Goal: Information Seeking & Learning: Learn about a topic

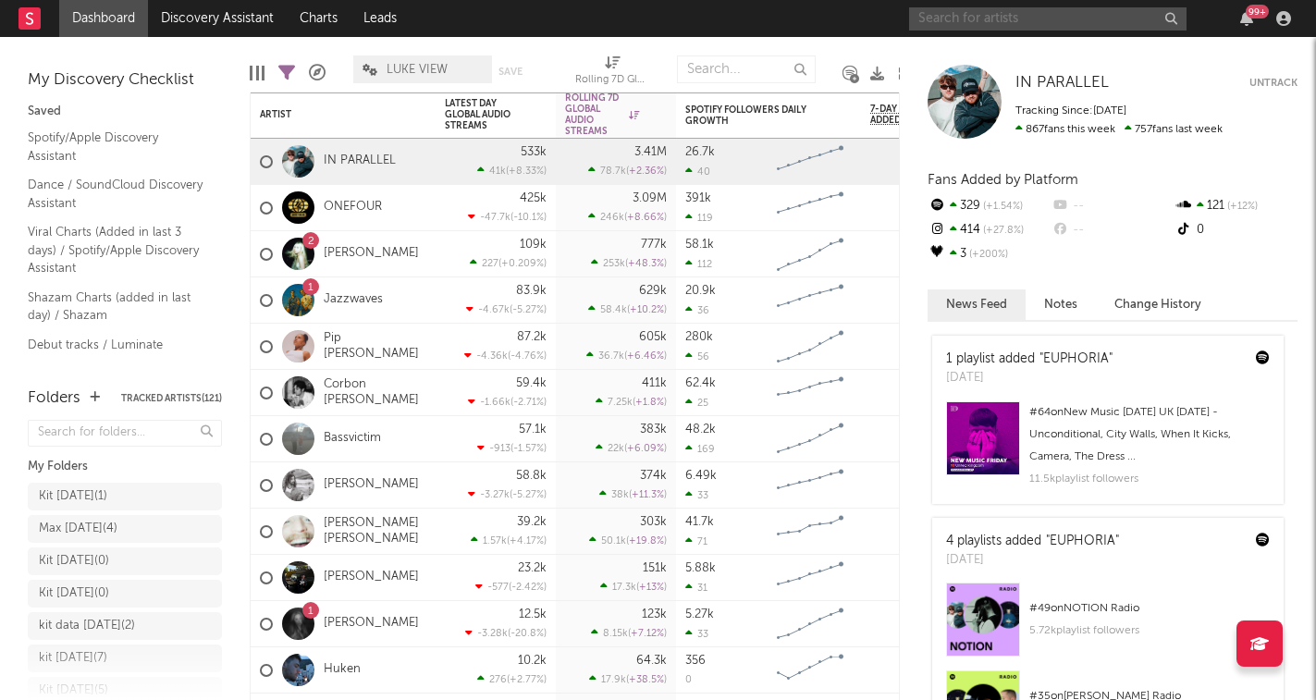
click at [997, 21] on input "text" at bounding box center [1047, 18] width 277 height 23
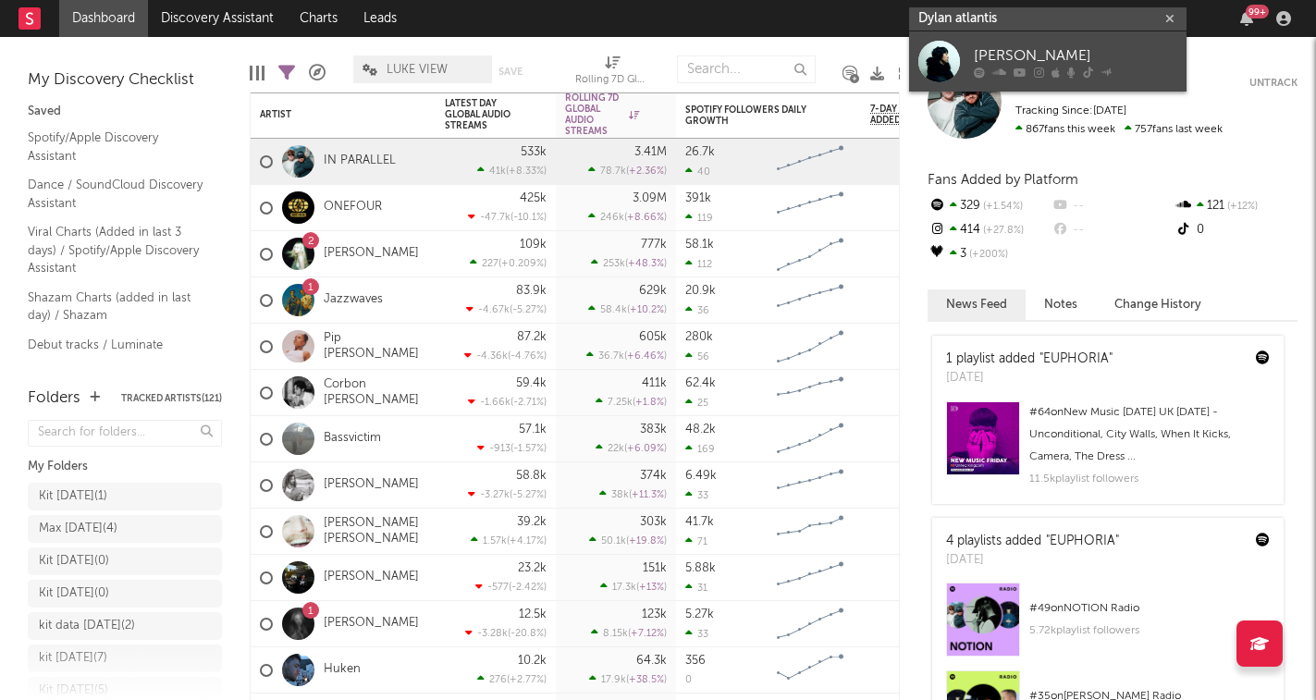
type input "Dylan atlantis"
click at [1071, 50] on div "[PERSON_NAME]" at bounding box center [1075, 55] width 203 height 22
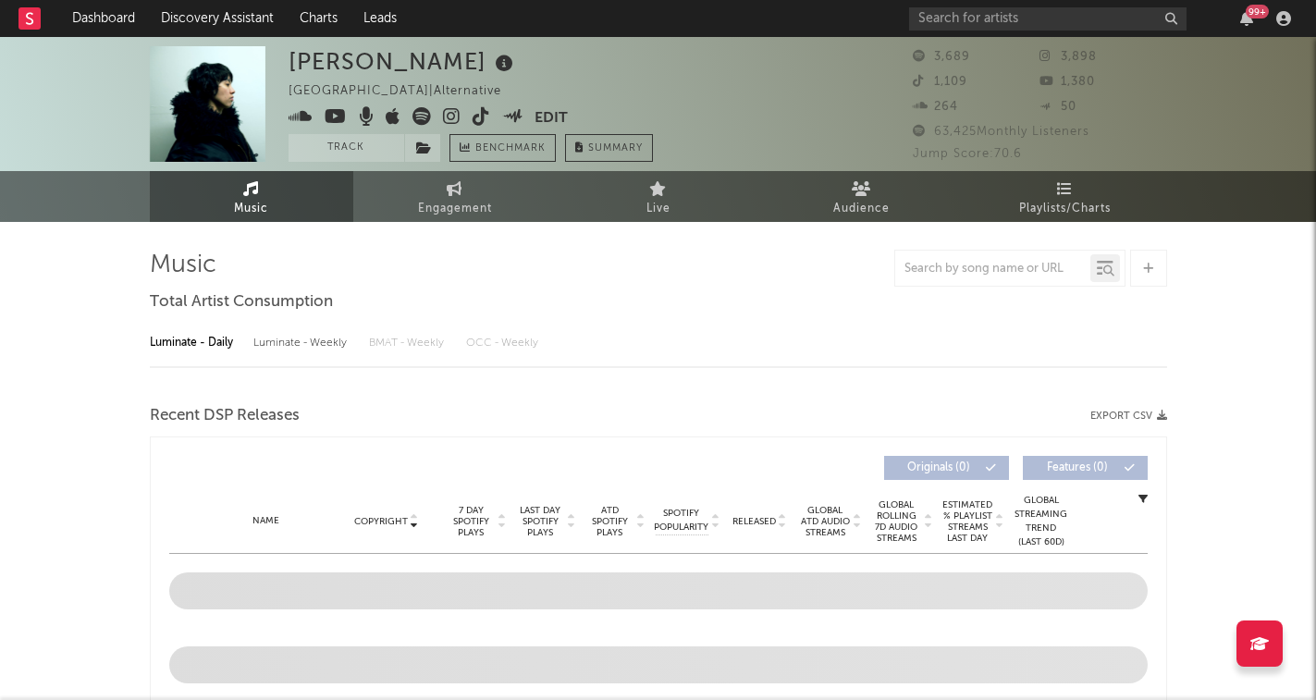
select select "6m"
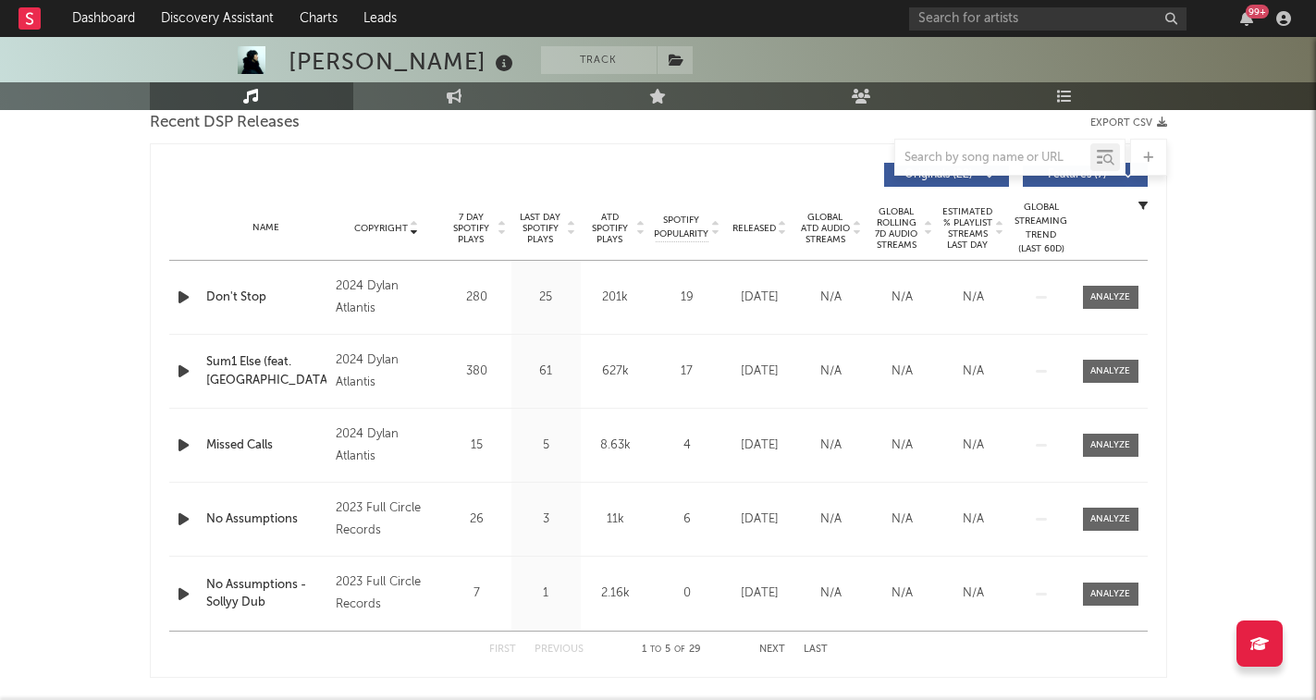
scroll to position [665, 0]
click at [413, 221] on icon at bounding box center [414, 222] width 9 height 7
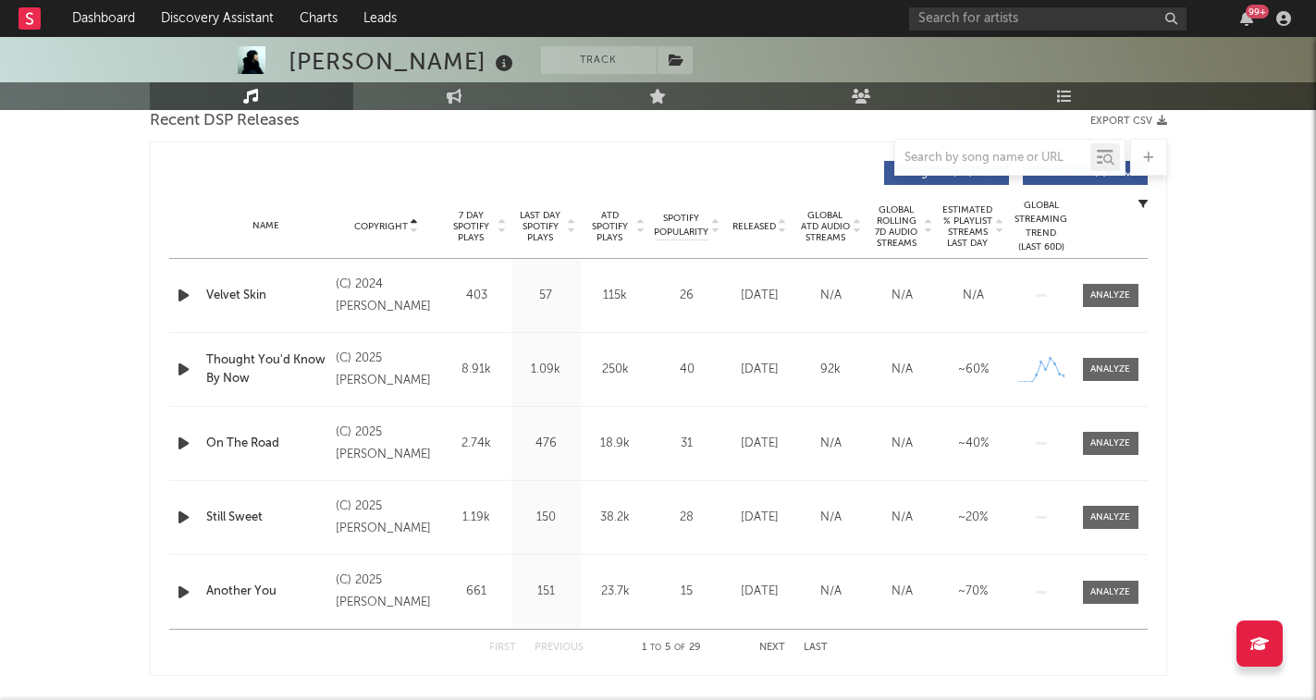
click at [413, 230] on icon at bounding box center [414, 230] width 9 height 7
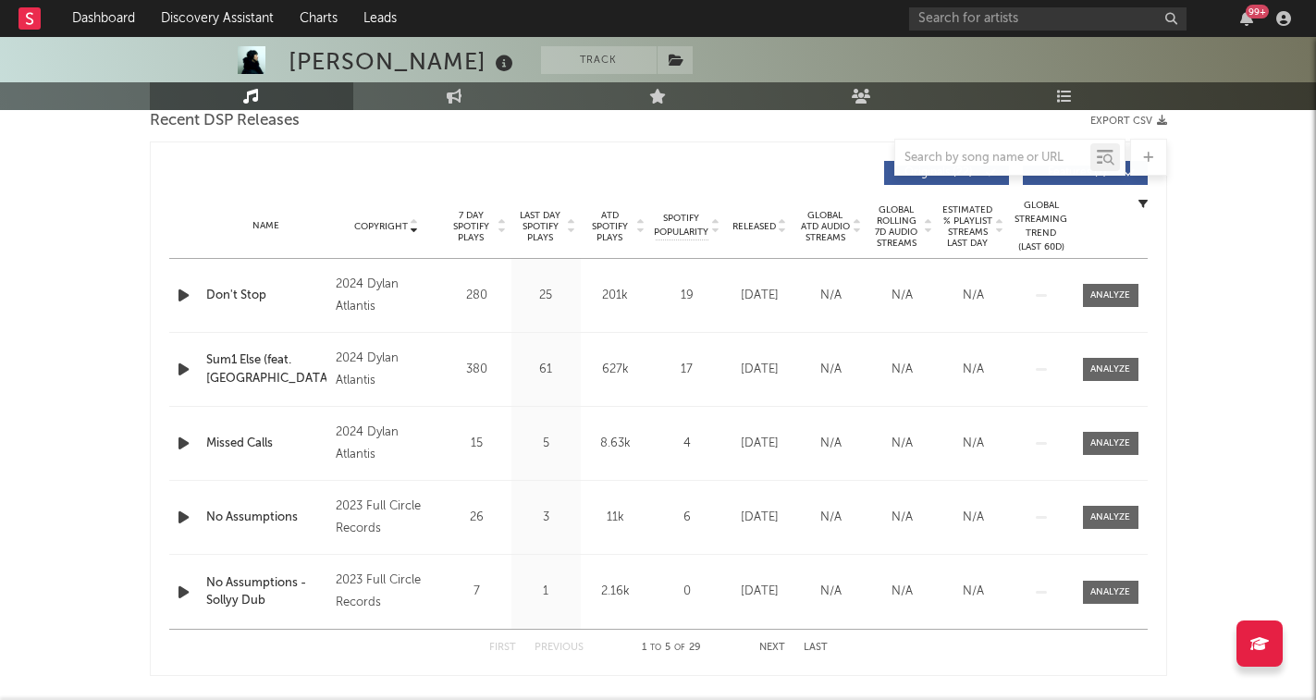
click at [413, 220] on icon at bounding box center [414, 222] width 9 height 7
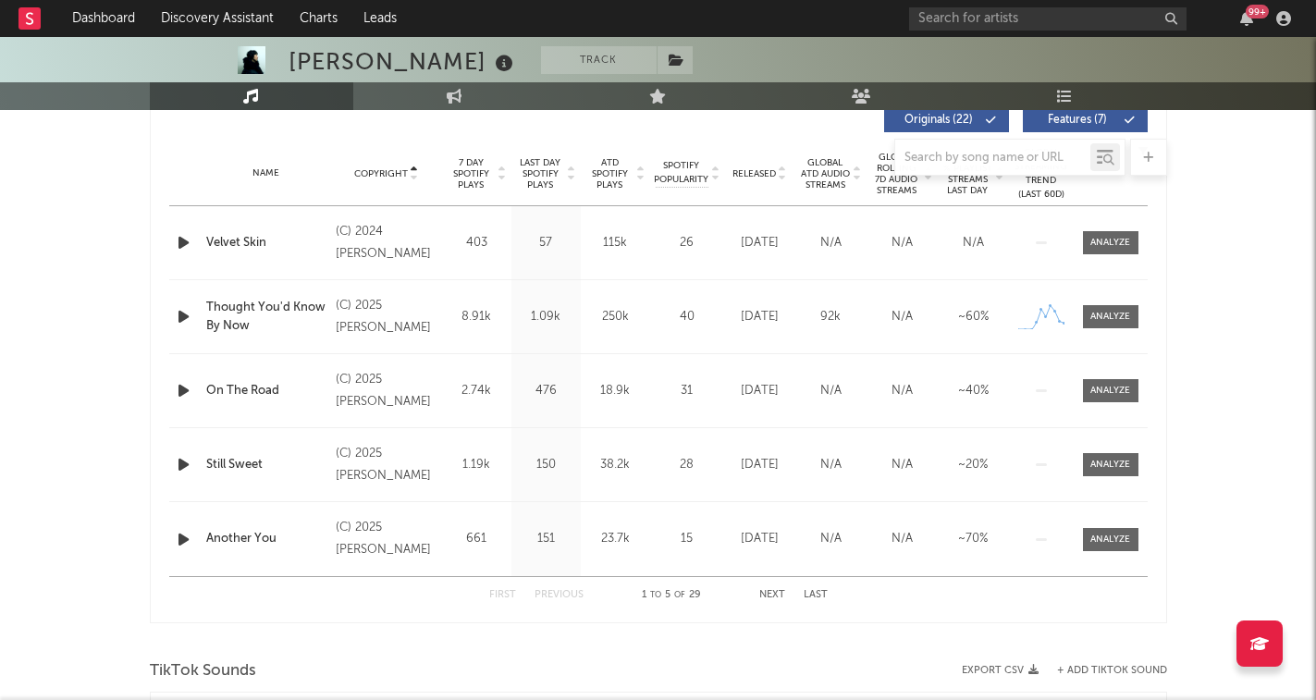
scroll to position [719, 0]
click at [412, 177] on icon at bounding box center [414, 176] width 9 height 7
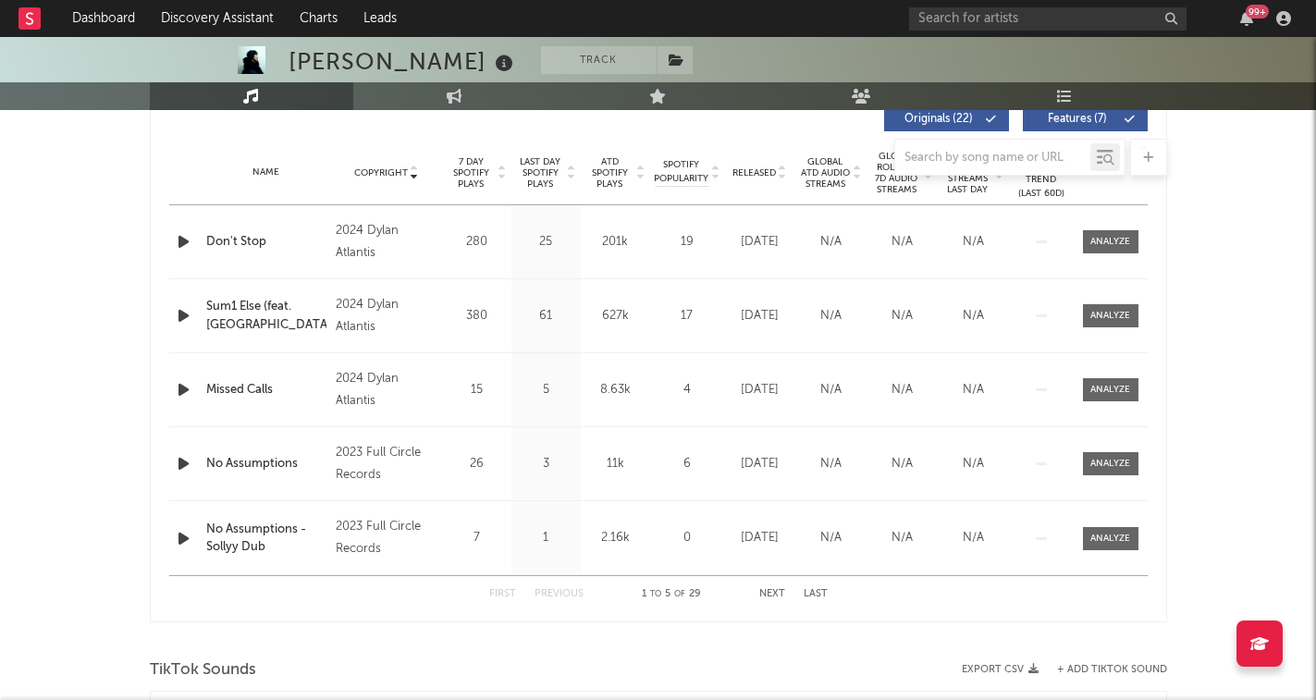
click at [784, 166] on div at bounding box center [658, 157] width 1017 height 37
click at [784, 168] on div at bounding box center [658, 157] width 1017 height 37
click at [414, 171] on div at bounding box center [658, 157] width 1017 height 37
click at [398, 171] on div at bounding box center [658, 157] width 1017 height 37
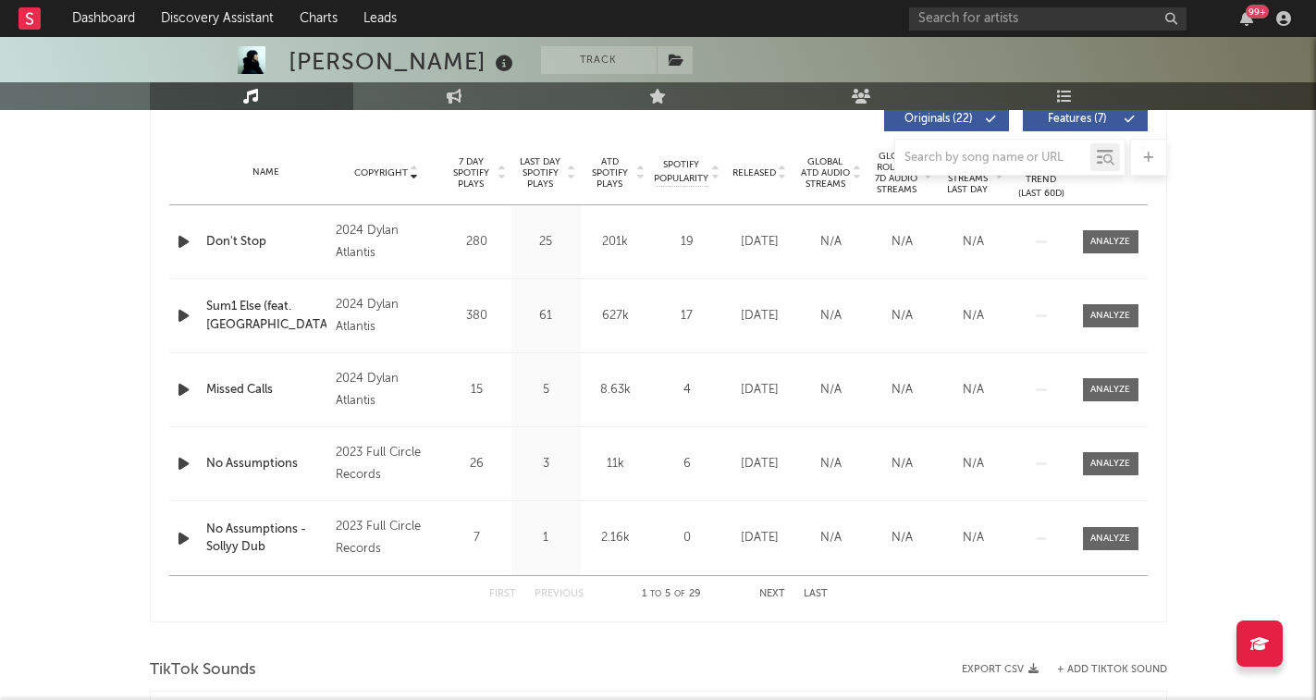
click at [787, 178] on icon at bounding box center [782, 176] width 9 height 7
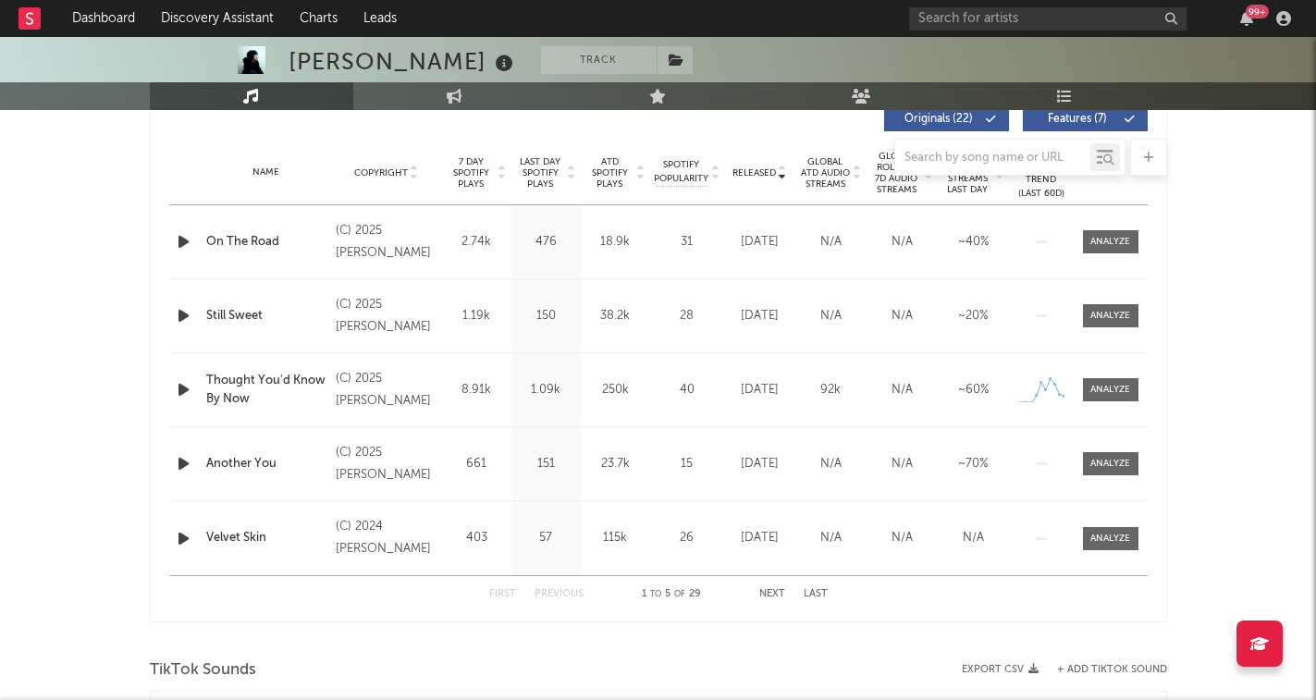
click at [784, 166] on div at bounding box center [658, 157] width 1017 height 37
click at [783, 169] on div at bounding box center [658, 157] width 1017 height 37
click at [783, 172] on div at bounding box center [658, 157] width 1017 height 37
click at [783, 166] on div at bounding box center [658, 157] width 1017 height 37
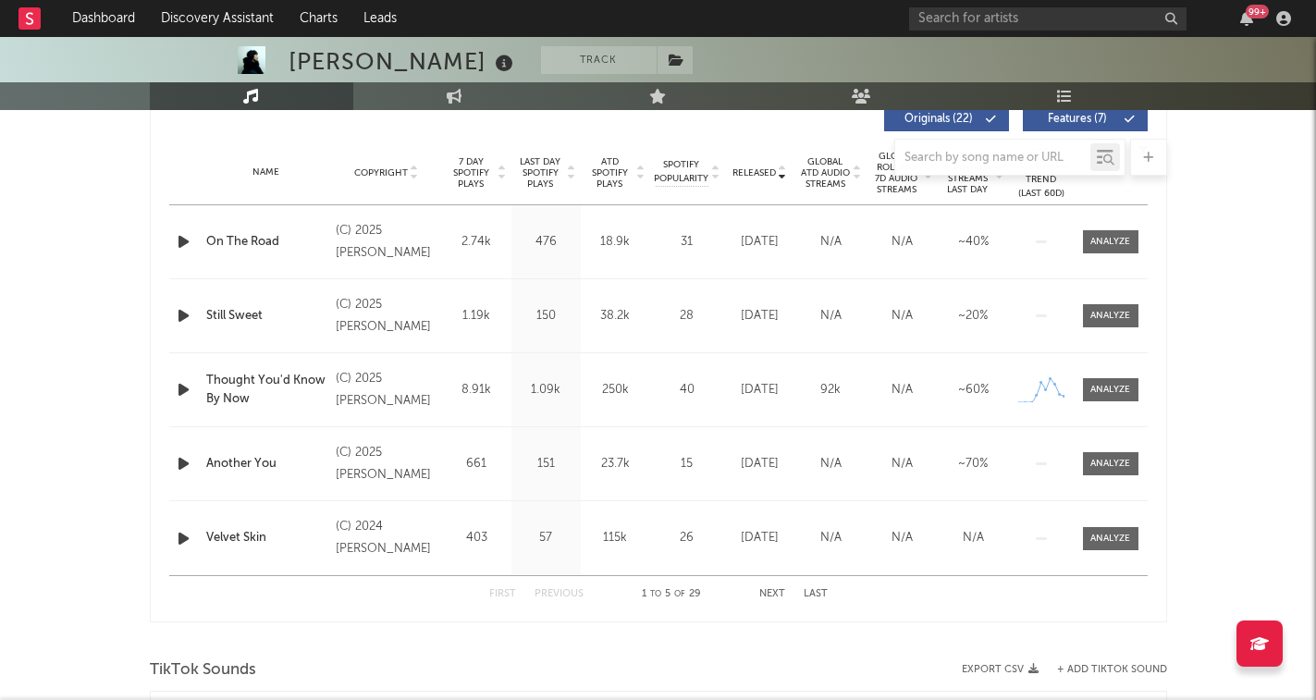
click at [752, 179] on div "Name Copyright Label Album Names Composer Names 7 Day Spotify Plays Last Day Sp…" at bounding box center [658, 173] width 979 height 65
click at [781, 166] on div at bounding box center [658, 157] width 1017 height 37
click at [781, 159] on div at bounding box center [658, 157] width 1017 height 37
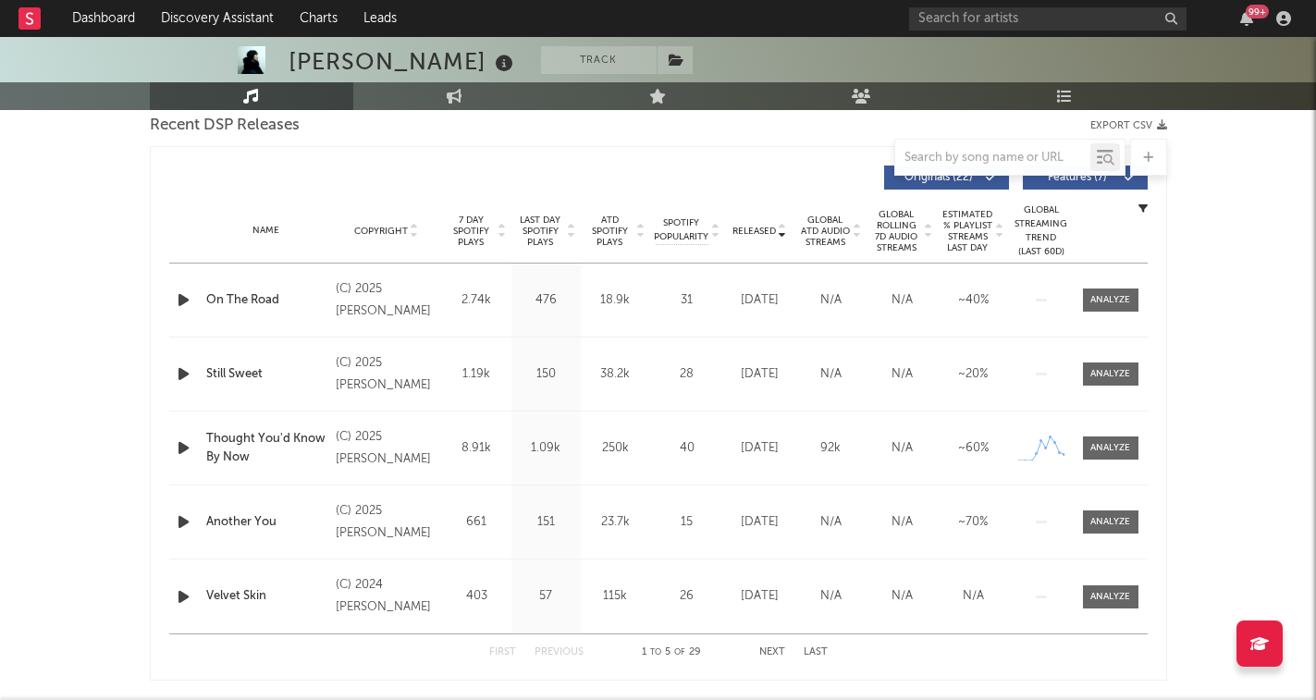
scroll to position [653, 0]
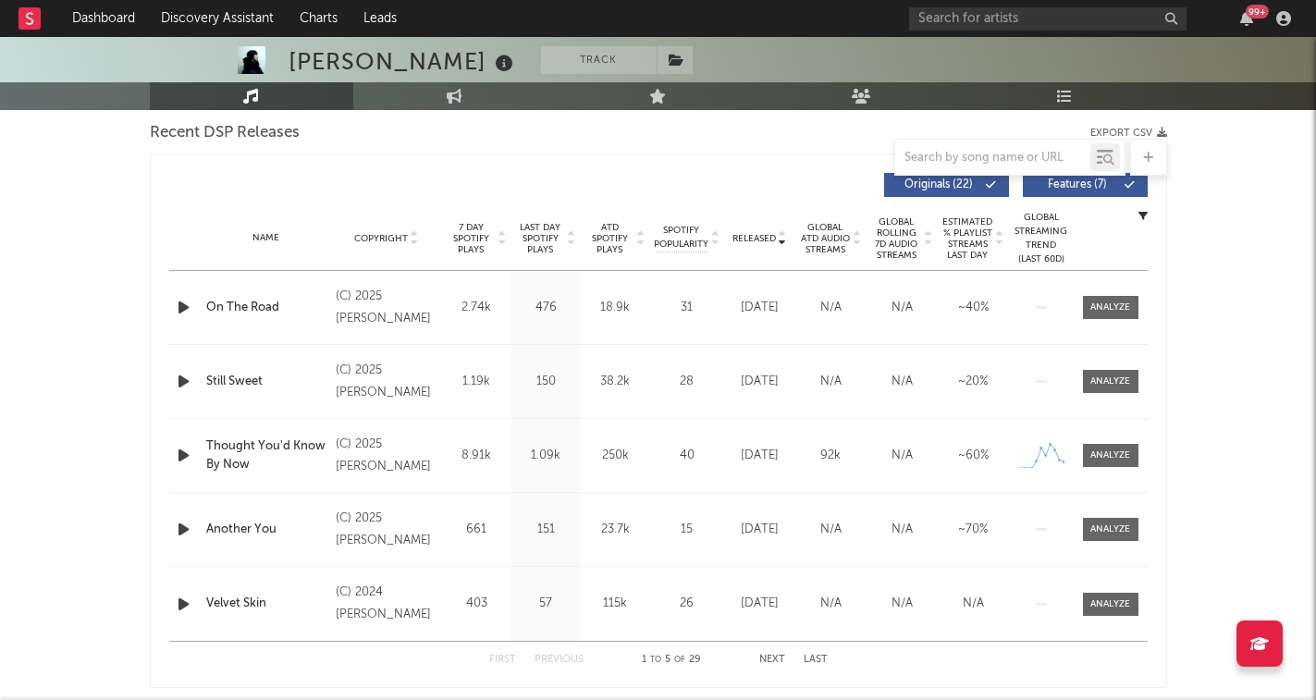
click at [783, 243] on icon at bounding box center [782, 242] width 9 height 7
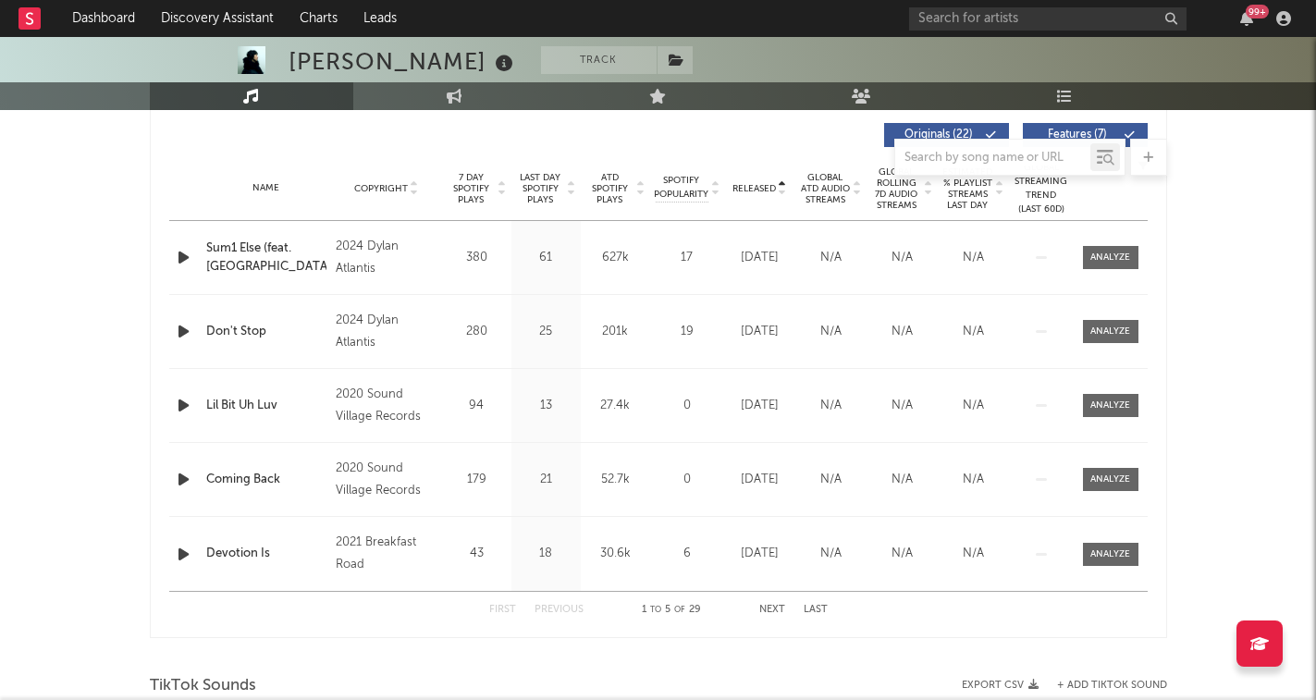
scroll to position [712, 0]
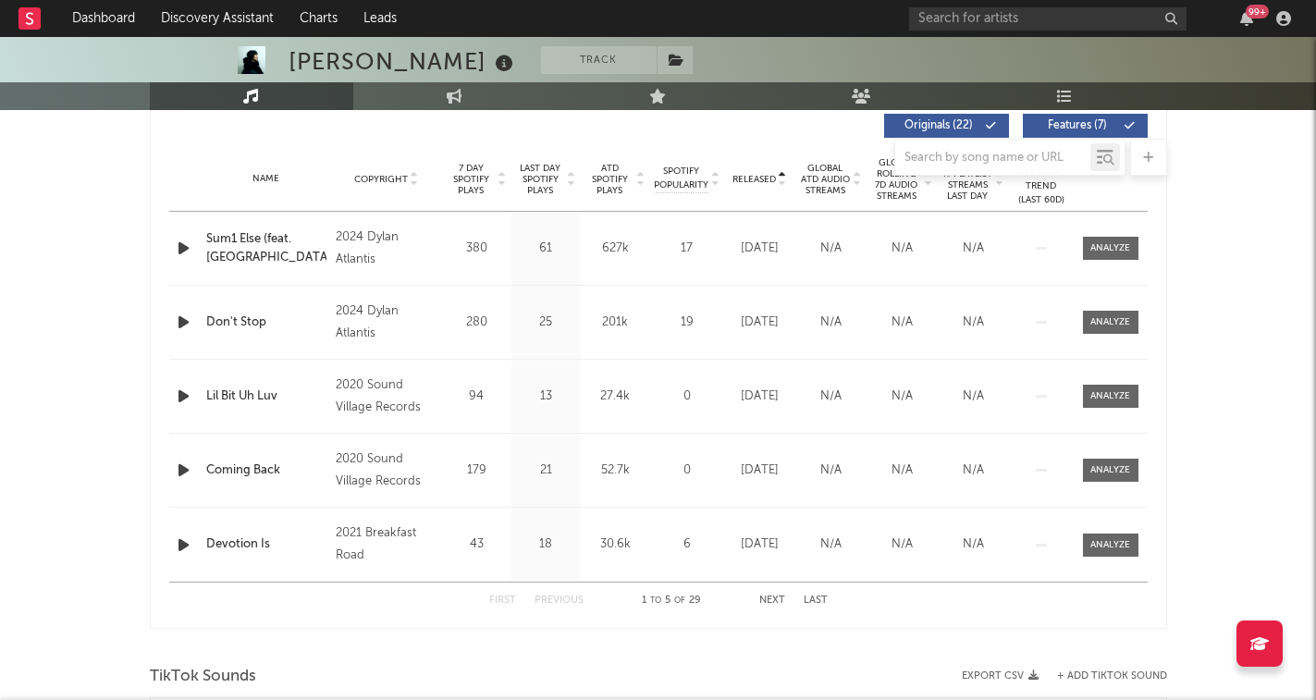
click at [501, 174] on div at bounding box center [658, 157] width 1017 height 37
click at [501, 179] on icon at bounding box center [502, 182] width 9 height 7
click at [501, 178] on icon at bounding box center [502, 175] width 9 height 7
click at [502, 179] on icon at bounding box center [502, 182] width 9 height 7
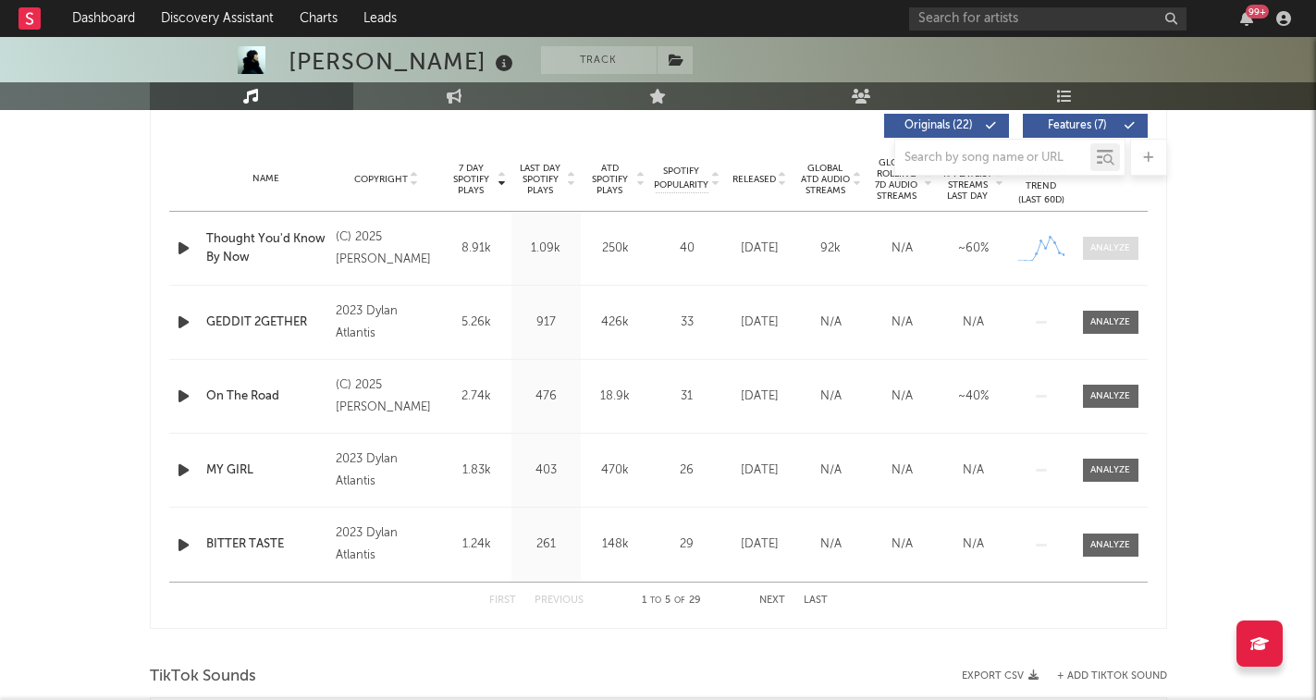
click at [1100, 251] on div at bounding box center [1111, 248] width 40 height 14
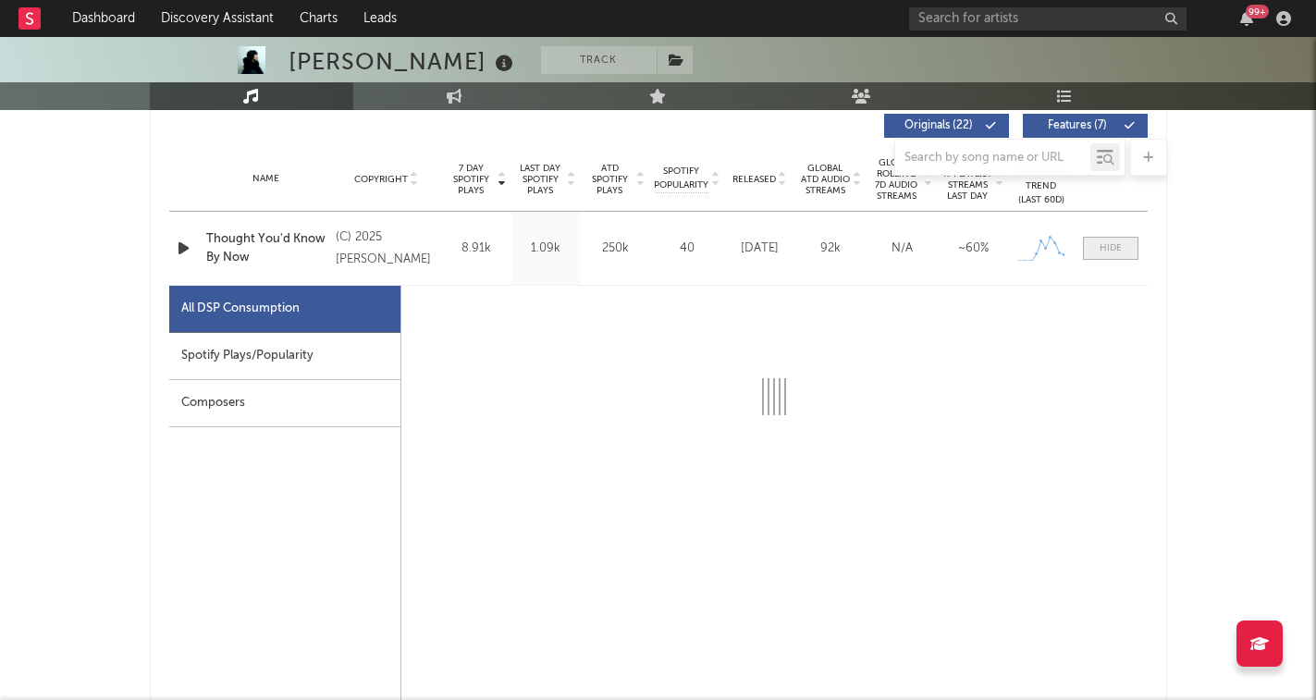
select select "1w"
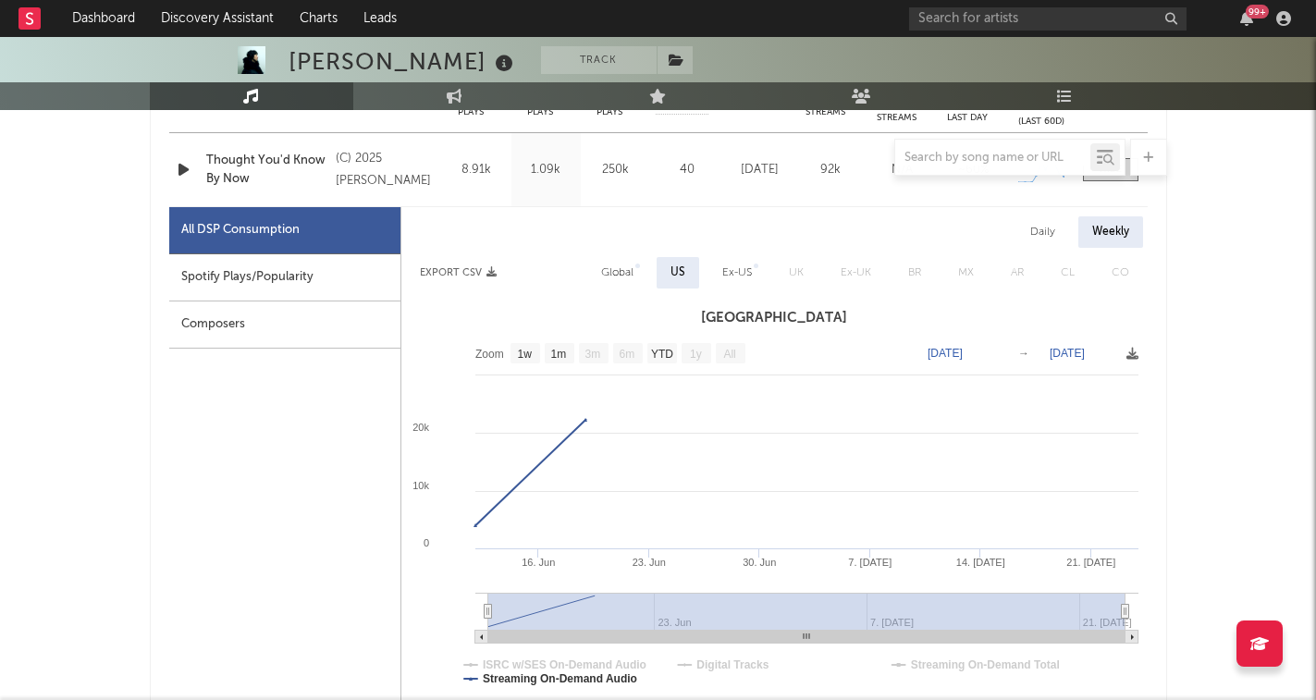
scroll to position [794, 0]
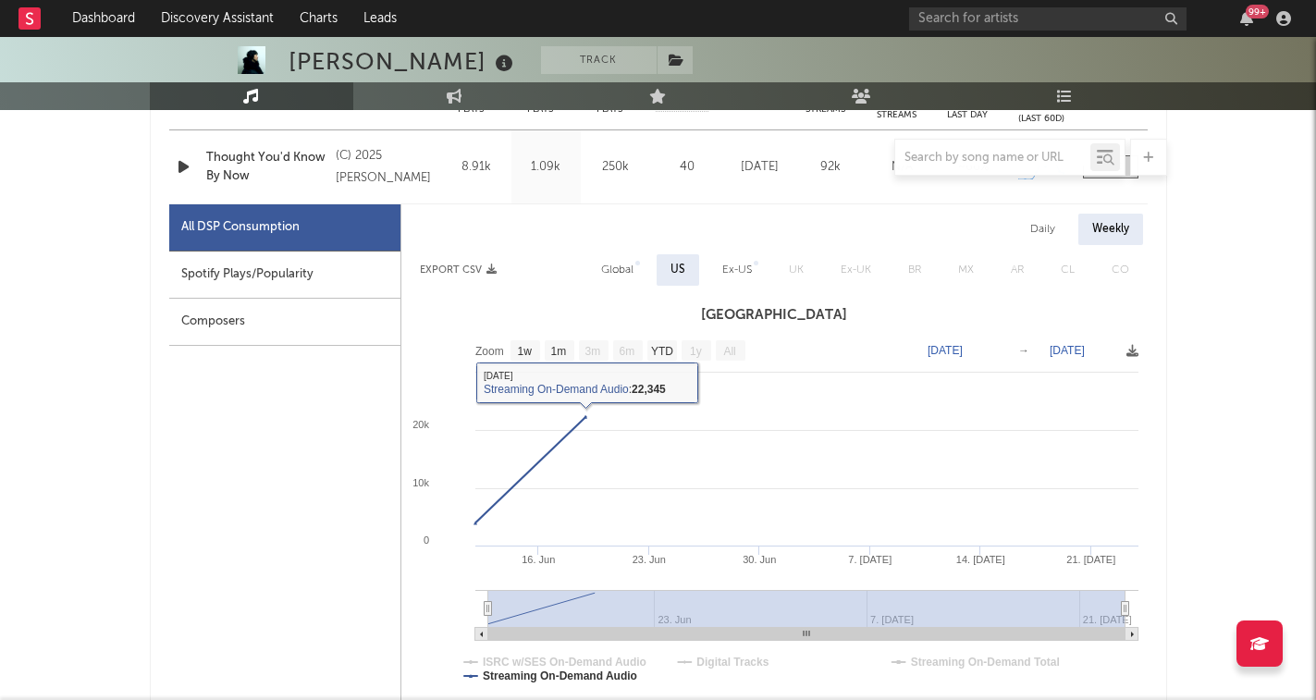
click at [659, 351] on text "YTD" at bounding box center [661, 351] width 22 height 13
select select "All"
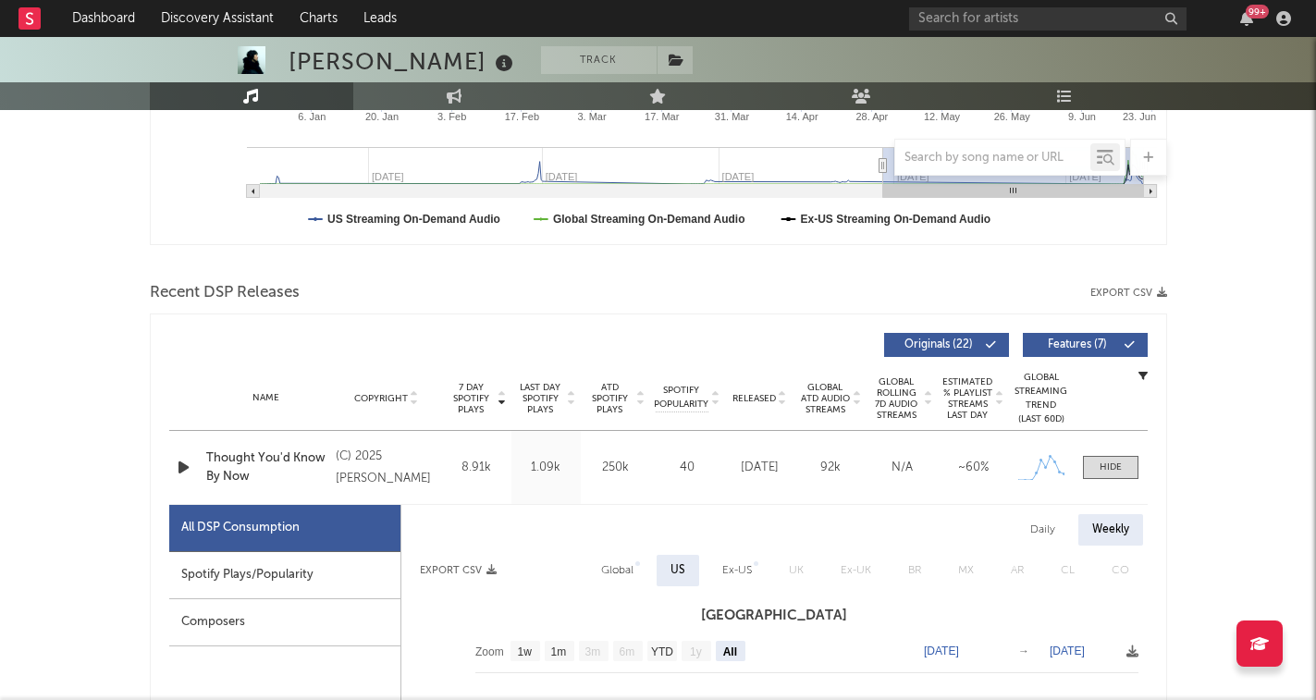
scroll to position [632, 0]
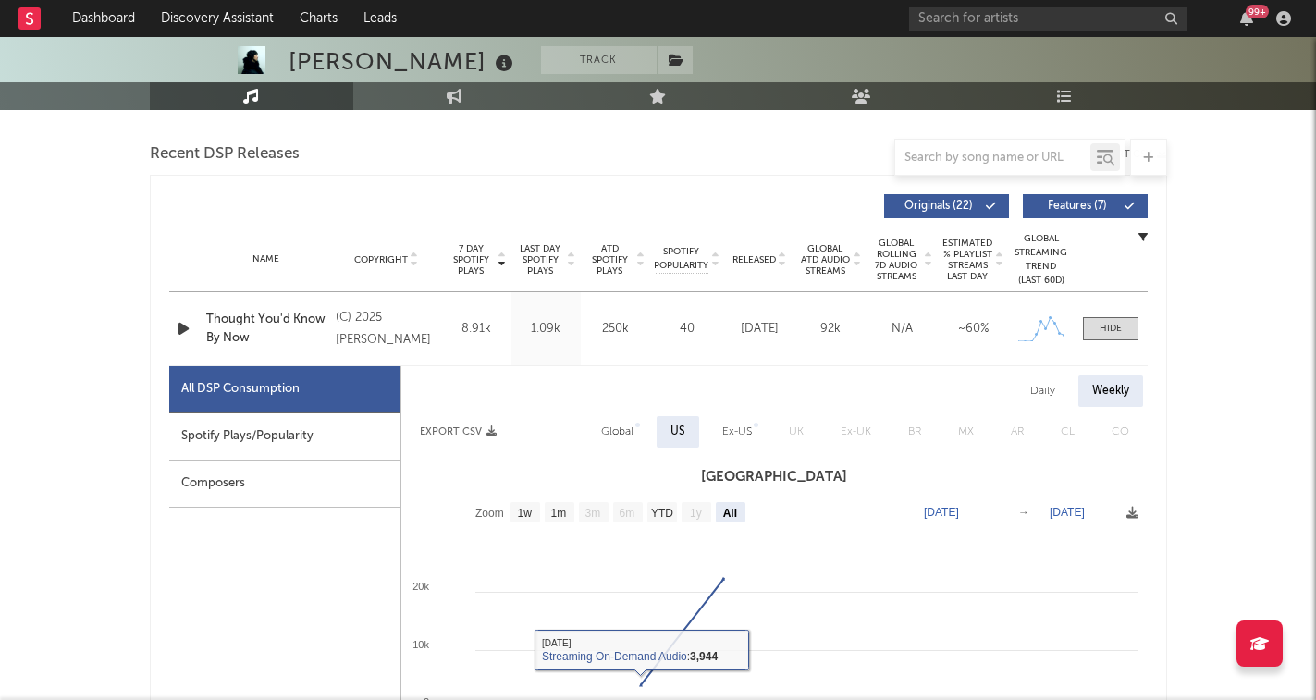
click at [351, 436] on div "Spotify Plays/Popularity" at bounding box center [284, 436] width 231 height 47
select select "1w"
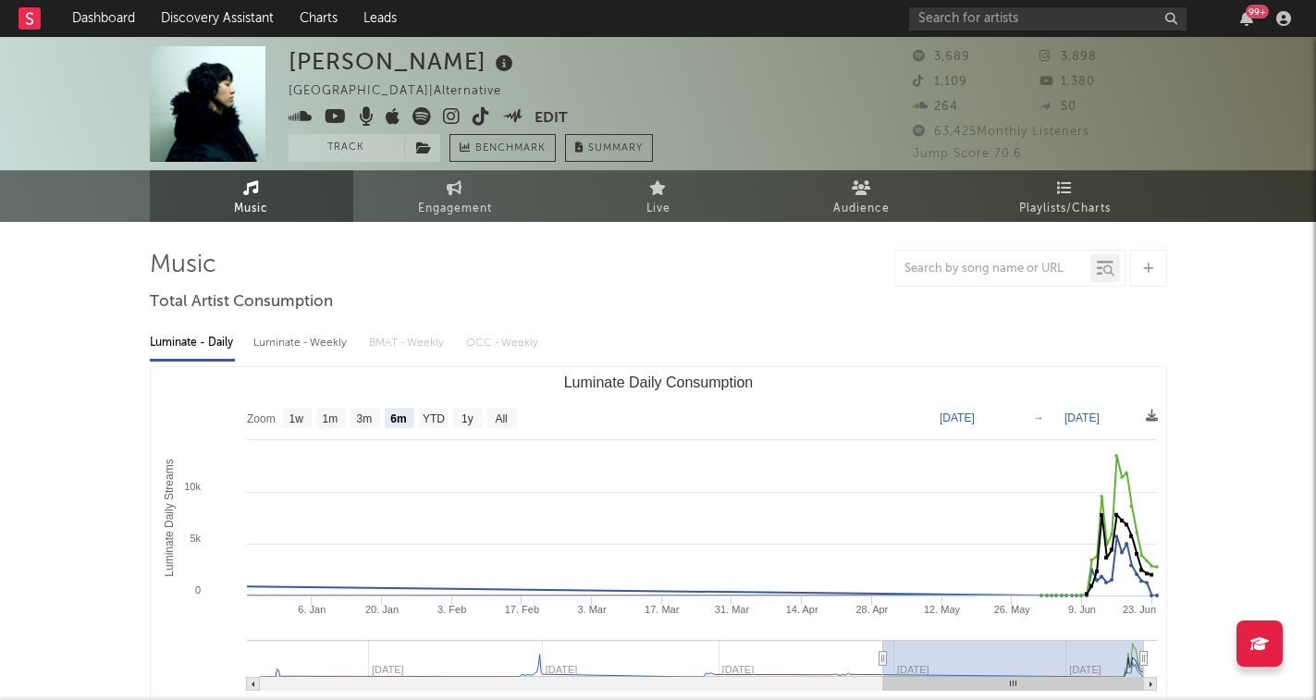
scroll to position [0, 0]
click at [455, 119] on icon at bounding box center [452, 116] width 18 height 18
click at [1015, 23] on input "text" at bounding box center [1047, 18] width 277 height 23
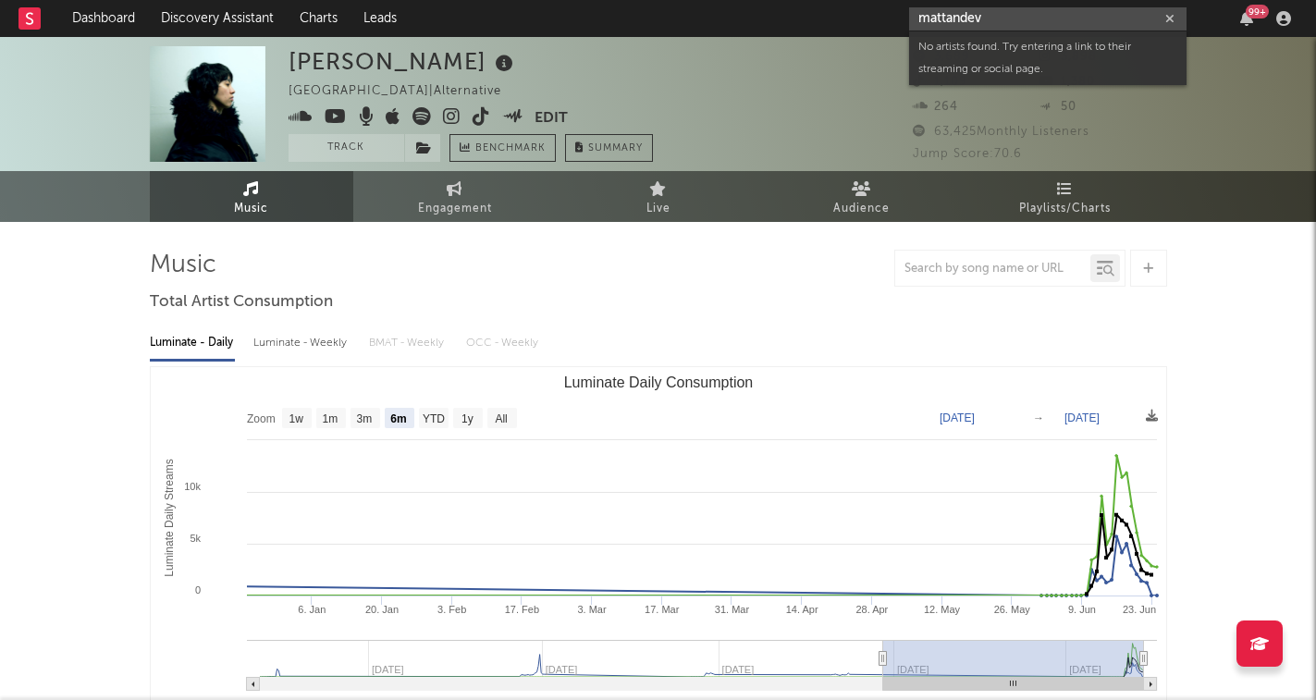
drag, startPoint x: 1017, startPoint y: 22, endPoint x: 929, endPoint y: 19, distance: 88.8
click at [929, 21] on input "mattandev" at bounding box center [1047, 18] width 277 height 23
type input "m"
